Goal: Check status: Check status

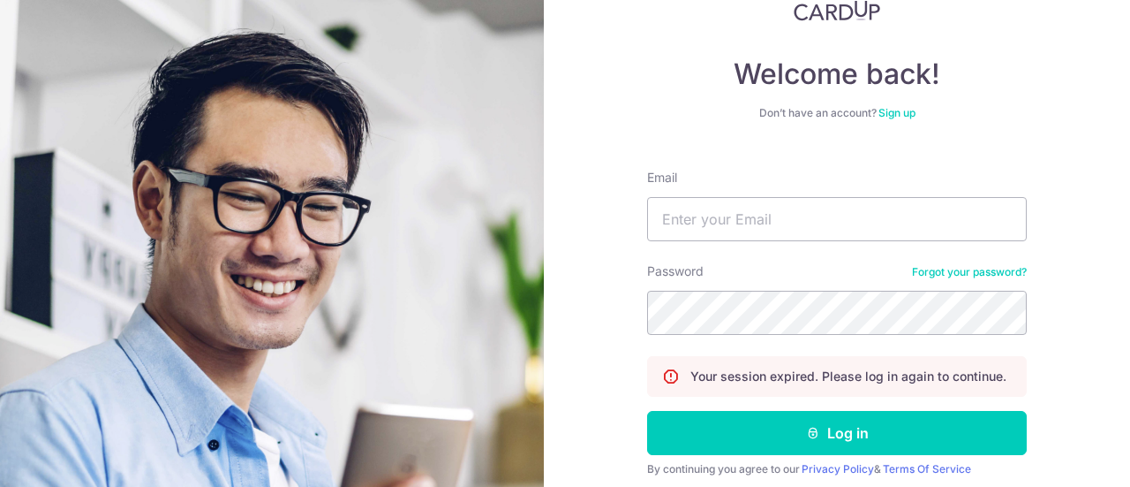
scroll to position [127, 0]
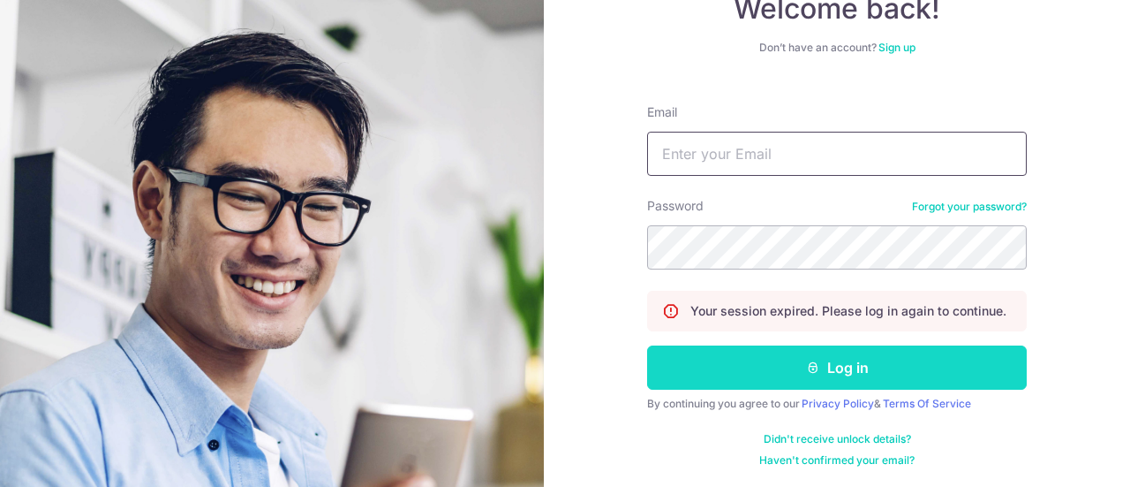
type input "[EMAIL_ADDRESS][DOMAIN_NAME]"
click at [778, 368] on button "Log in" at bounding box center [837, 367] width 380 height 44
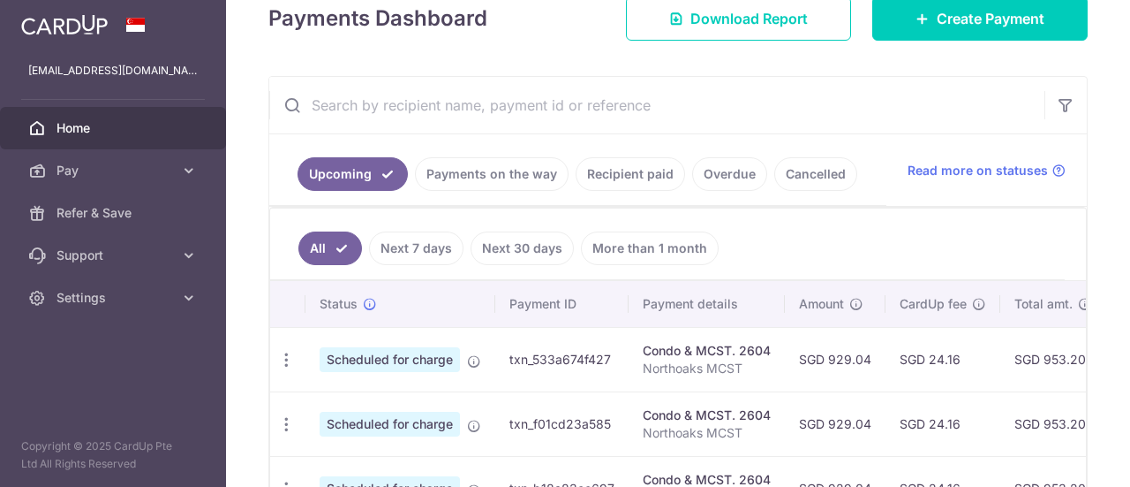
scroll to position [286, 0]
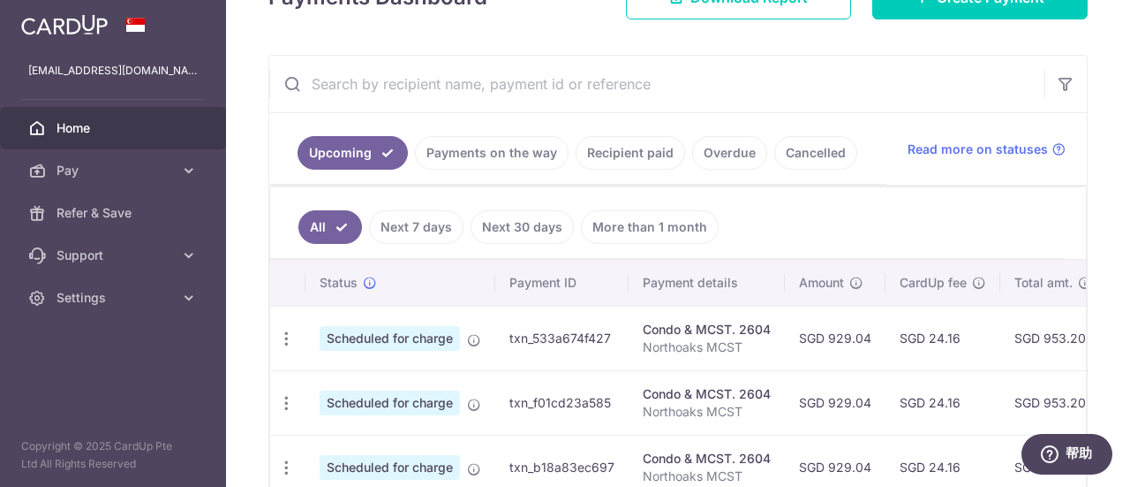
click at [621, 147] on link "Recipient paid" at bounding box center [630, 153] width 109 height 34
